Goal: Information Seeking & Learning: Compare options

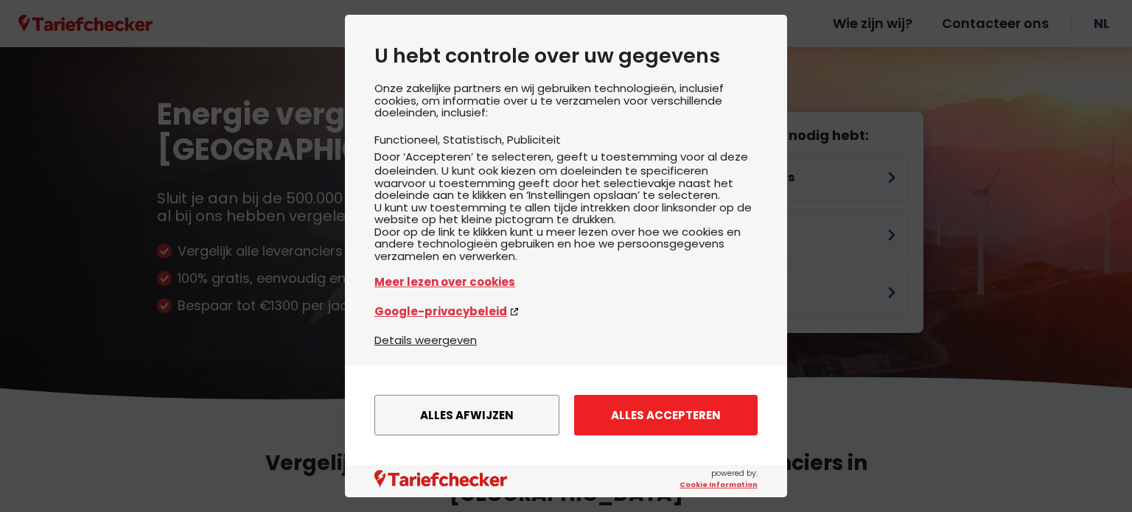
click at [659, 417] on button "Alles accepteren" at bounding box center [665, 415] width 183 height 41
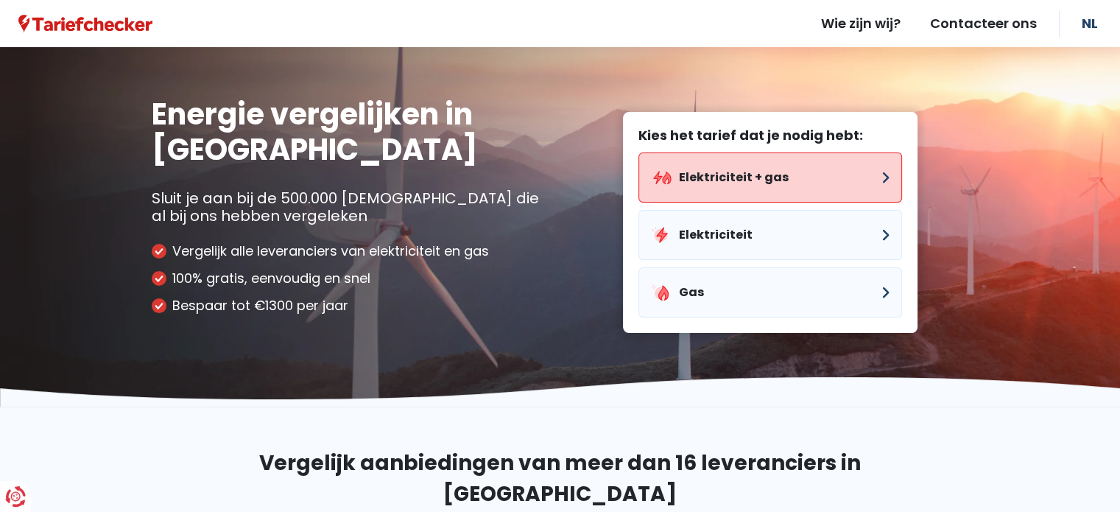
click at [727, 178] on button "Elektriciteit + gas" at bounding box center [771, 177] width 264 height 50
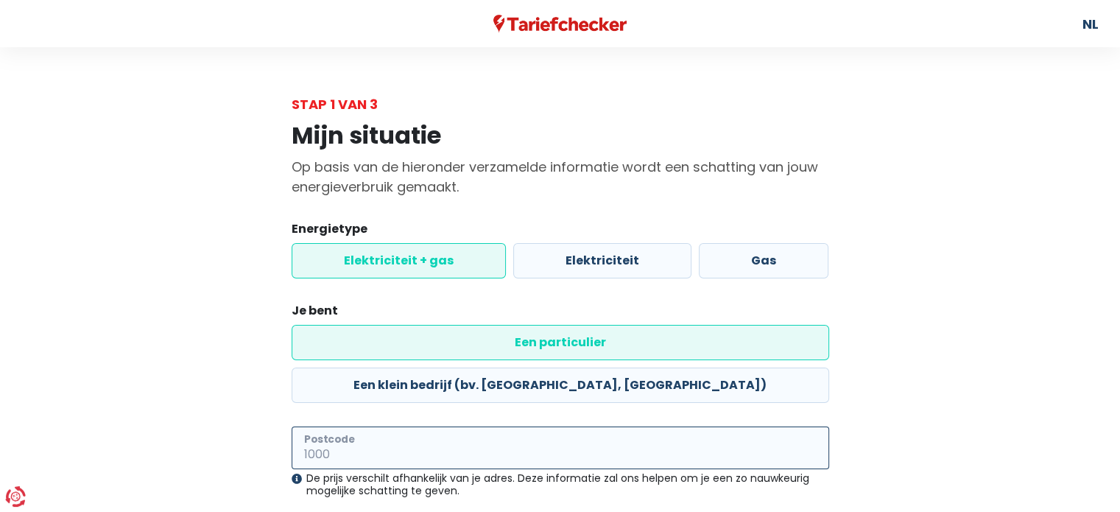
click at [418, 427] on input "Postcode" at bounding box center [561, 448] width 538 height 43
type input "2500"
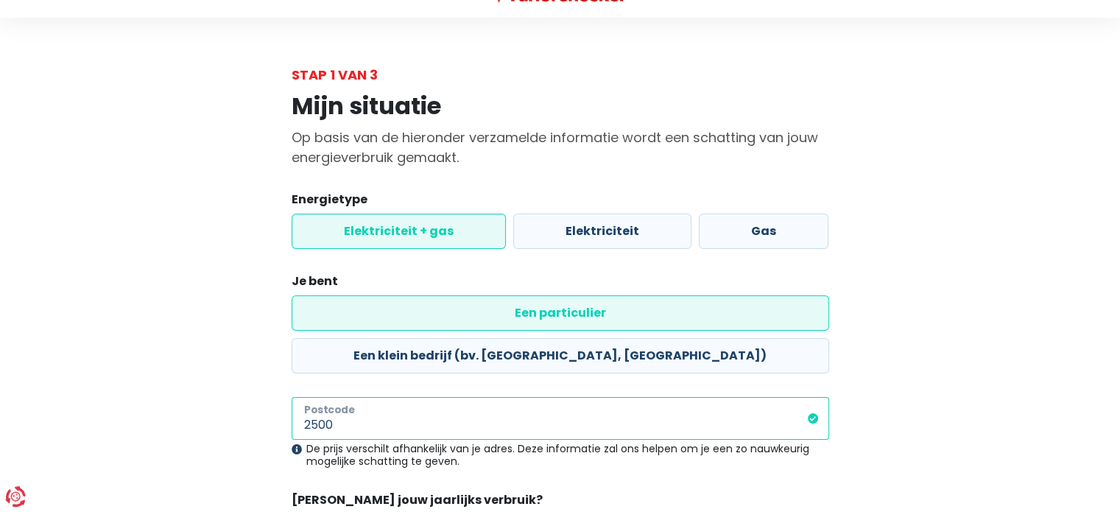
scroll to position [138, 0]
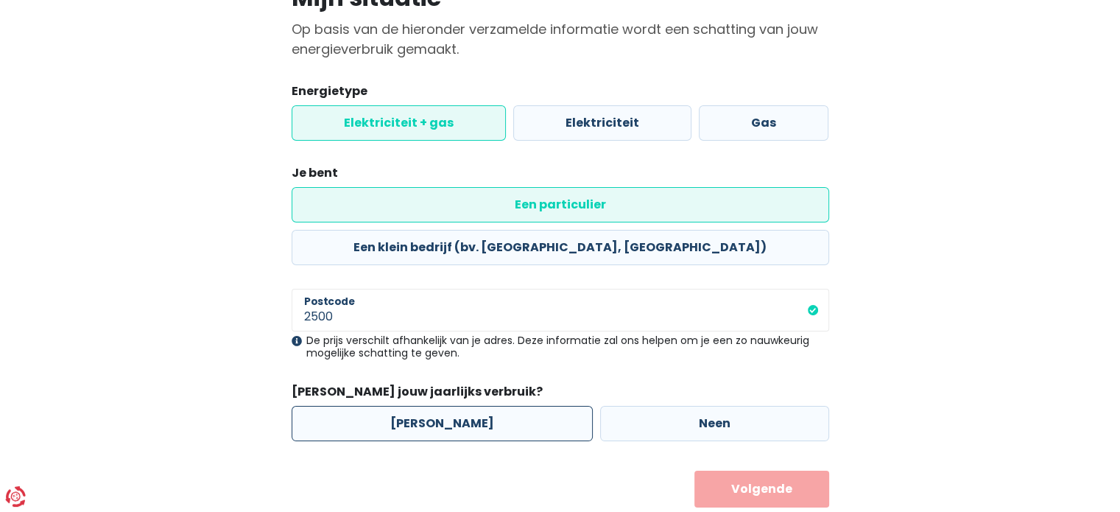
click at [469, 406] on label "[PERSON_NAME]" at bounding box center [442, 423] width 301 height 35
click at [469, 406] on input "[PERSON_NAME]" at bounding box center [442, 423] width 301 height 35
radio input "true"
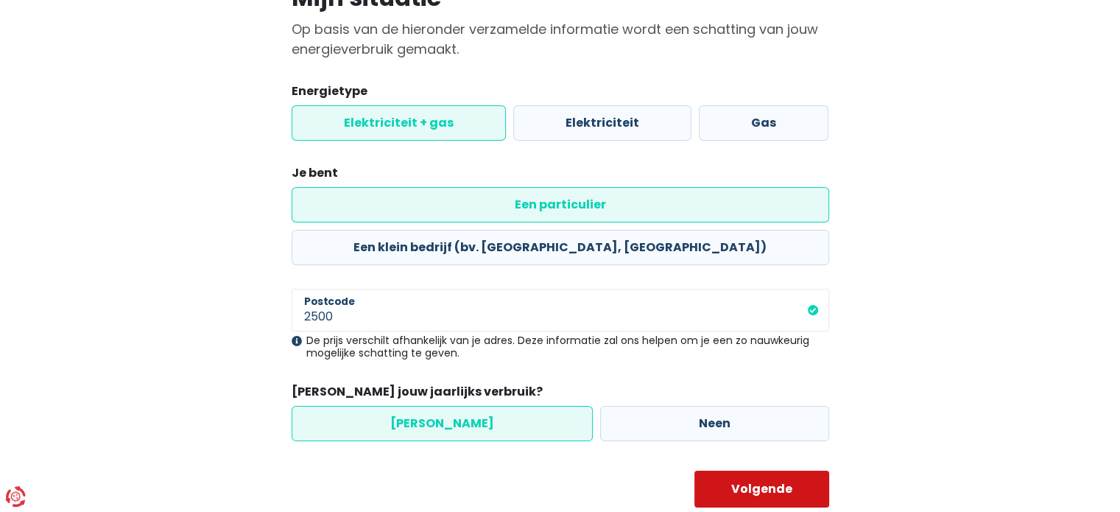
click at [759, 471] on button "Volgende" at bounding box center [762, 489] width 135 height 37
select select
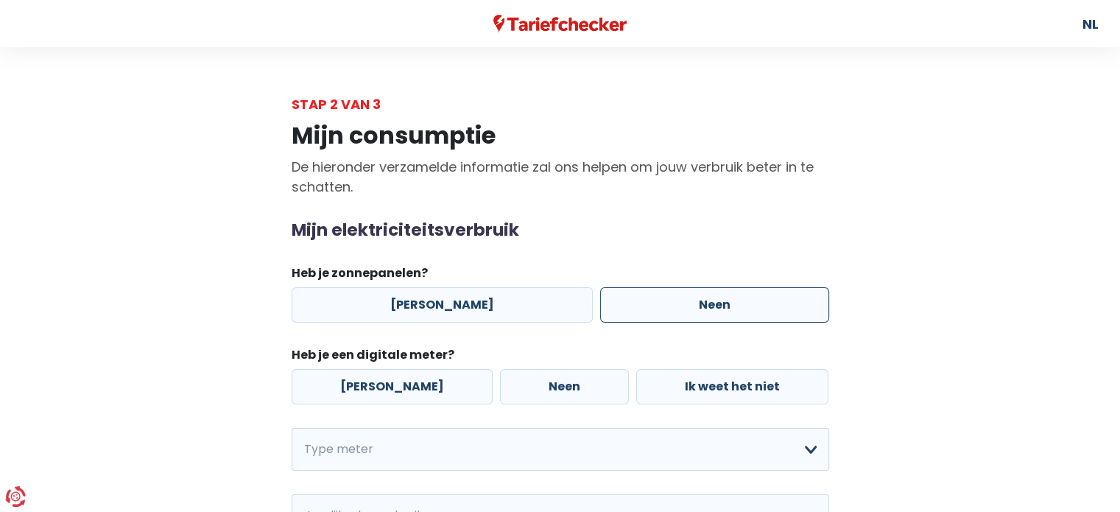
click at [665, 301] on label "Neen" at bounding box center [714, 304] width 229 height 35
click at [665, 301] on input "Neen" at bounding box center [714, 304] width 229 height 35
radio input "true"
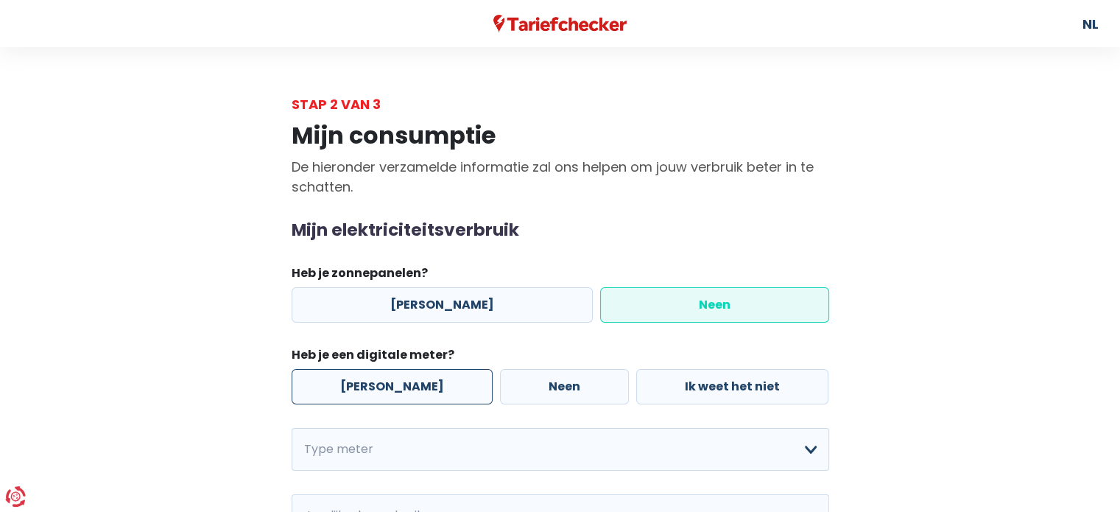
click at [388, 384] on label "[PERSON_NAME]" at bounding box center [392, 386] width 201 height 35
click at [388, 384] on input "[PERSON_NAME]" at bounding box center [392, 386] width 201 height 35
radio input "true"
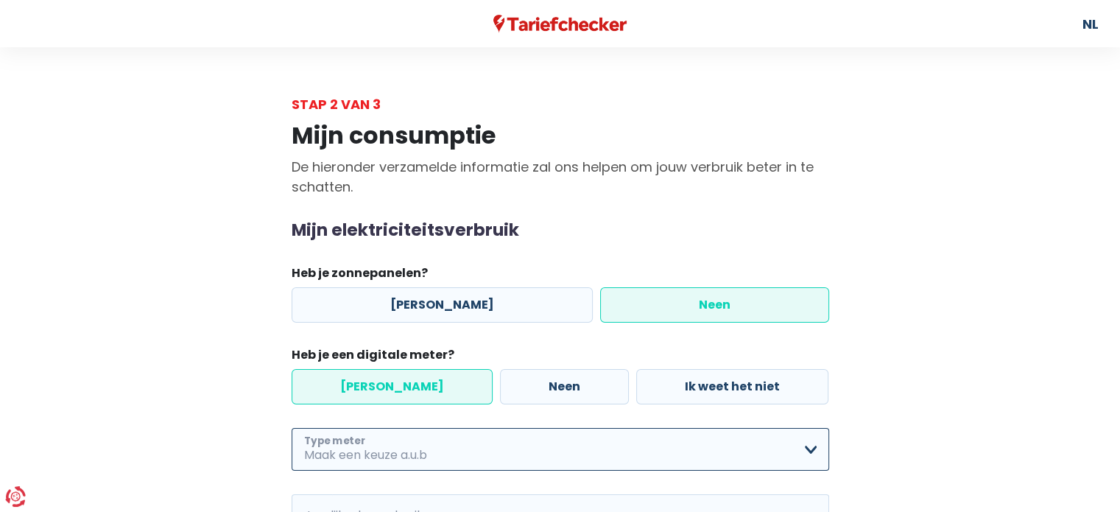
click at [369, 444] on select "Enkelvoudig Tweevoudig Enkelvoudig + uitsluitend nachttarief Tweevoudig + uitsl…" at bounding box center [561, 449] width 538 height 43
select select "day_night_bi_hourly"
click at [292, 428] on select "Enkelvoudig Tweevoudig Enkelvoudig + uitsluitend nachttarief Tweevoudig + uitsl…" at bounding box center [561, 449] width 538 height 43
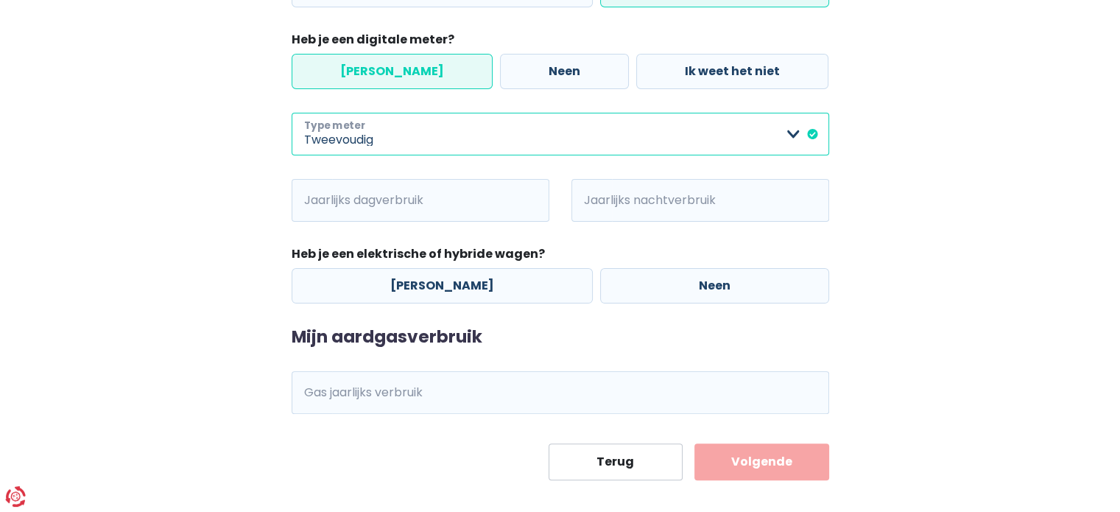
scroll to position [324, 0]
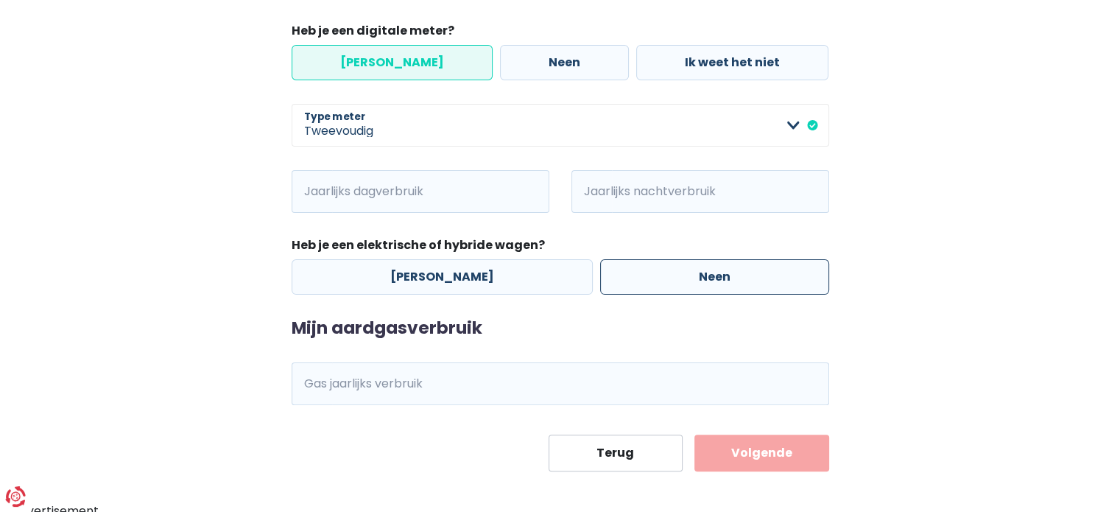
click at [673, 281] on label "Neen" at bounding box center [714, 276] width 229 height 35
click at [673, 281] on input "Neen" at bounding box center [714, 276] width 229 height 35
radio input "true"
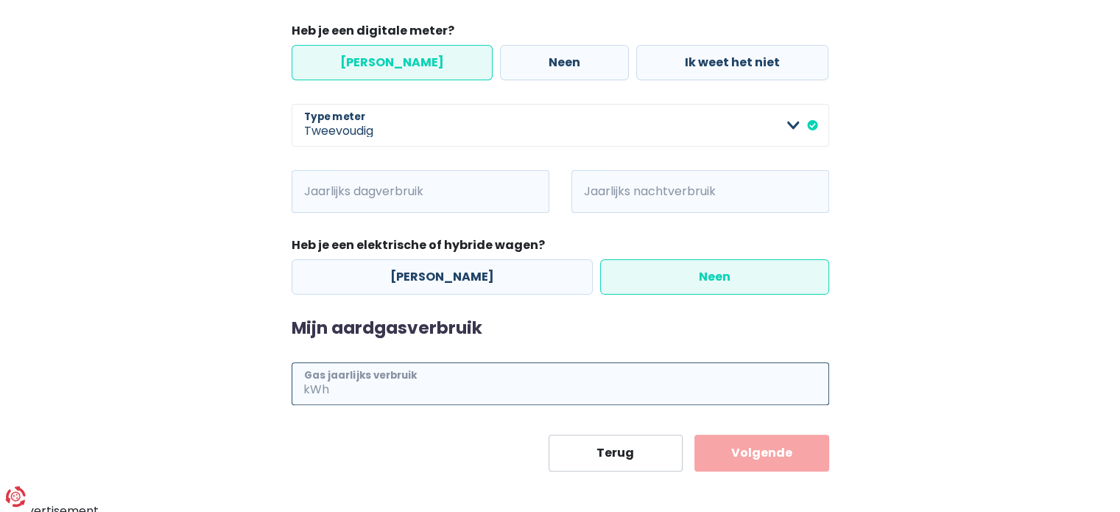
click at [474, 380] on input "Gas jaarlijks verbruik" at bounding box center [580, 383] width 497 height 43
type input "25000"
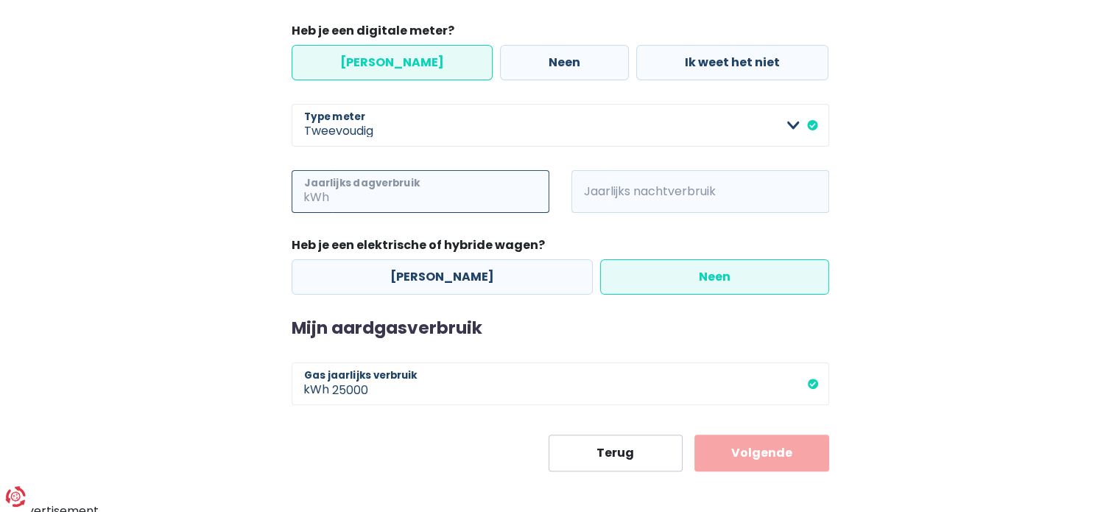
click at [404, 187] on input "Jaarlijks dagverbruik" at bounding box center [440, 191] width 217 height 43
type input "2500"
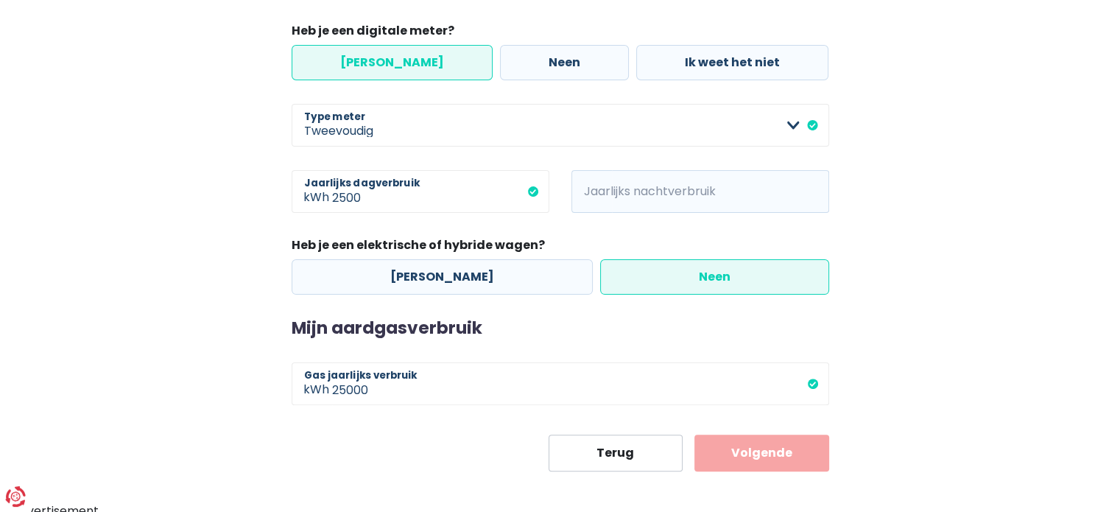
click at [605, 193] on span "kWh" at bounding box center [592, 191] width 41 height 43
click at [648, 201] on input "Jaarlijks nachtverbruik" at bounding box center [720, 191] width 217 height 43
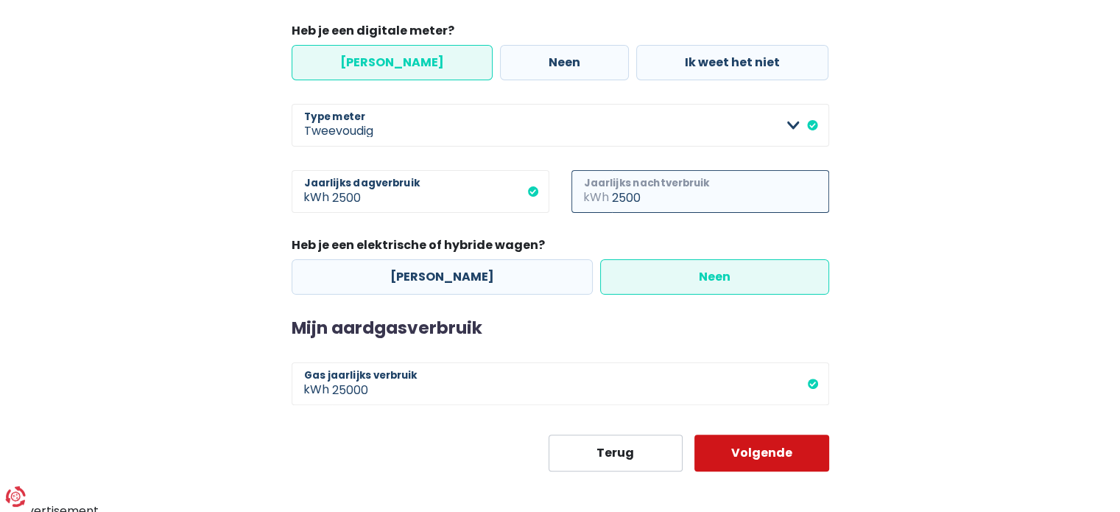
type input "2500"
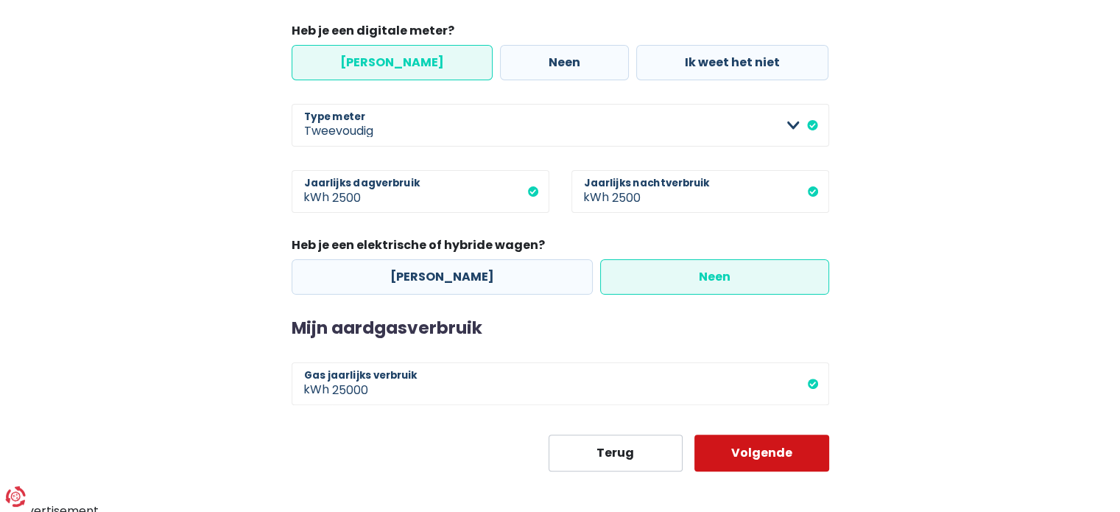
click at [754, 452] on button "Volgende" at bounding box center [762, 453] width 135 height 37
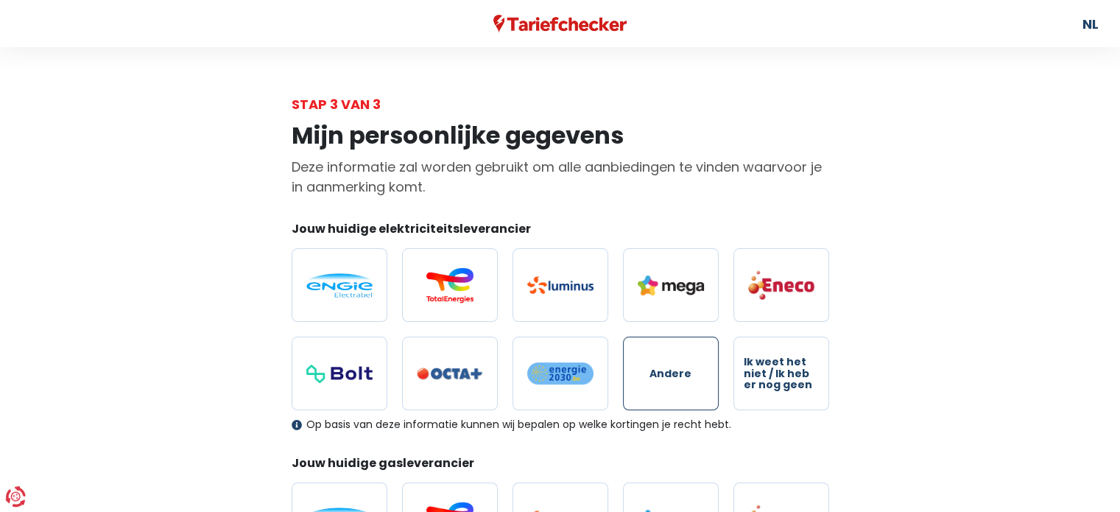
click at [659, 385] on label "Andere" at bounding box center [671, 374] width 96 height 74
click at [659, 385] on input "Andere" at bounding box center [671, 374] width 96 height 74
radio input "true"
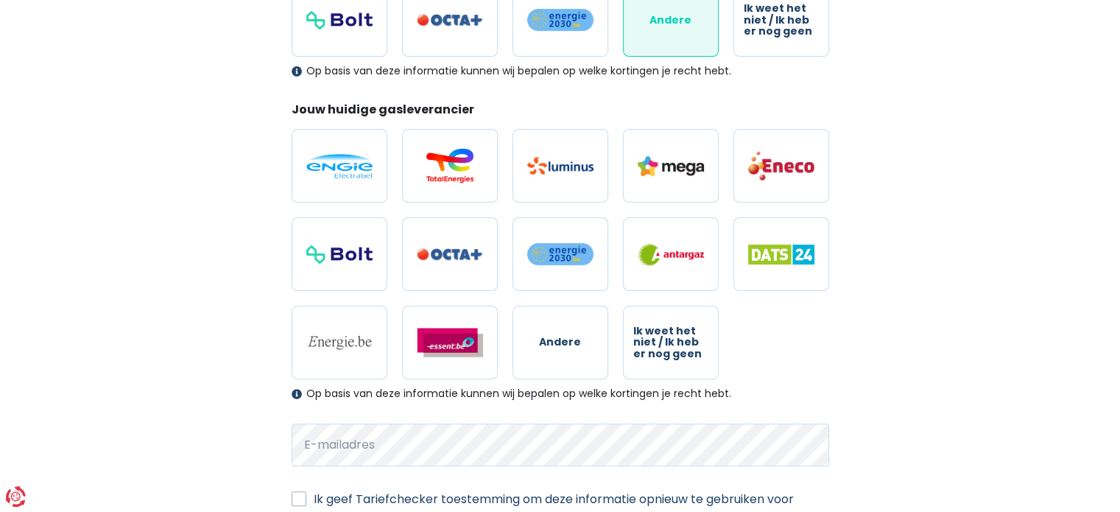
scroll to position [383, 0]
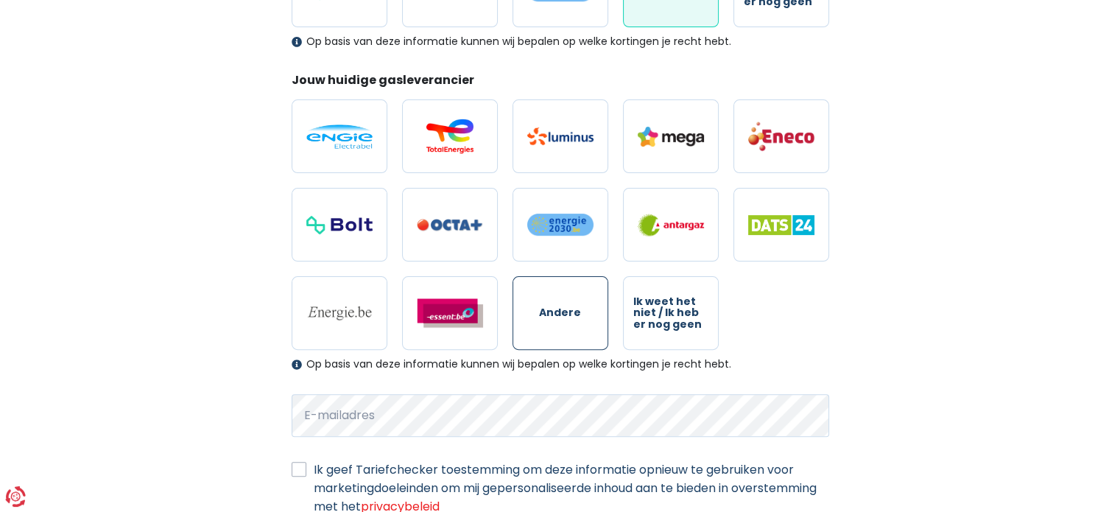
click at [569, 328] on label "Andere" at bounding box center [561, 313] width 96 height 74
click at [569, 328] on input "Andere" at bounding box center [561, 313] width 96 height 74
radio input "true"
click at [548, 312] on span "Andere" at bounding box center [560, 312] width 42 height 11
click at [548, 312] on input "Andere" at bounding box center [561, 313] width 96 height 74
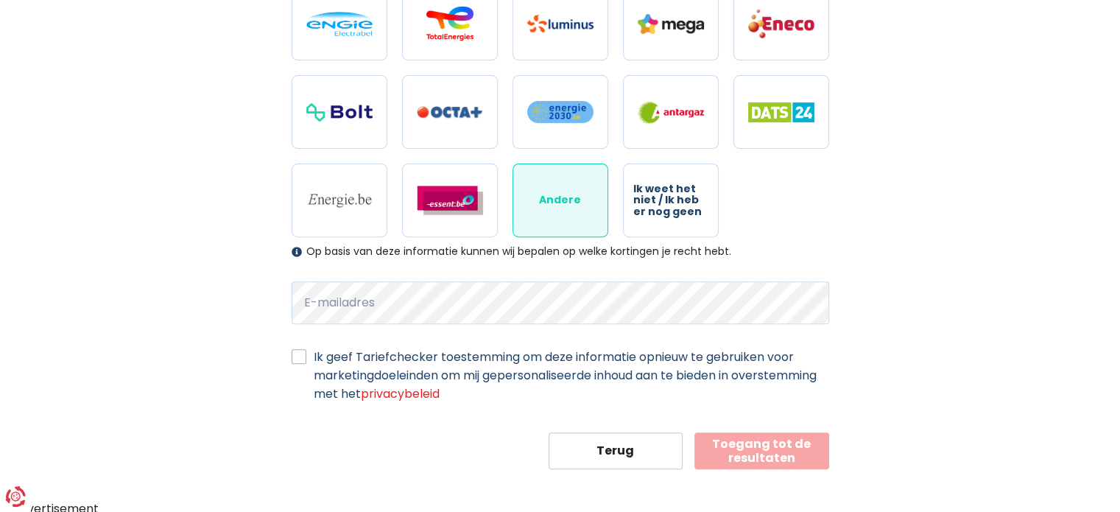
scroll to position [498, 0]
